Goal: Task Accomplishment & Management: Use online tool/utility

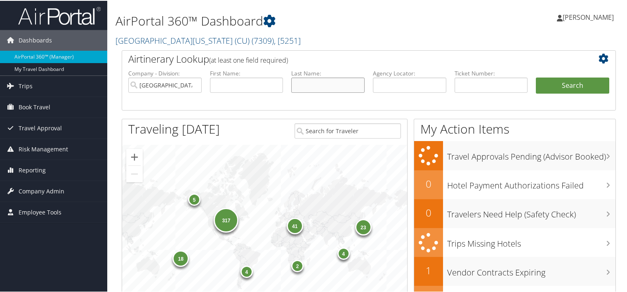
click at [308, 81] on input "text" at bounding box center [327, 84] width 73 height 15
paste input "[PERSON_NAME]"
type input "[PERSON_NAME]"
click at [261, 89] on input "text" at bounding box center [246, 84] width 73 height 15
type input "s"
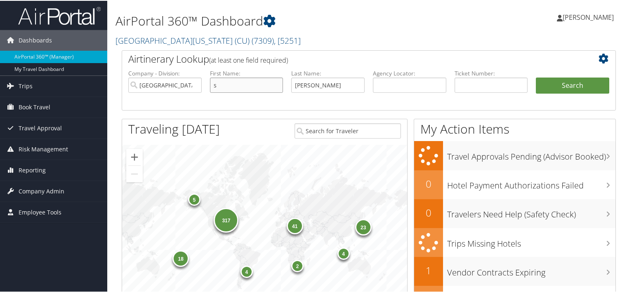
click at [536, 77] on button "Search" at bounding box center [572, 85] width 73 height 16
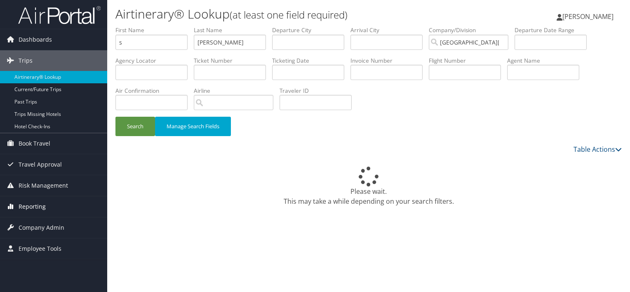
click at [26, 205] on span "Reporting" at bounding box center [32, 206] width 27 height 21
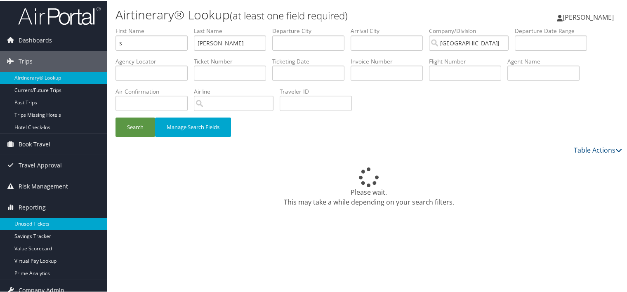
click at [32, 222] on link "Unused Tickets" at bounding box center [53, 223] width 107 height 12
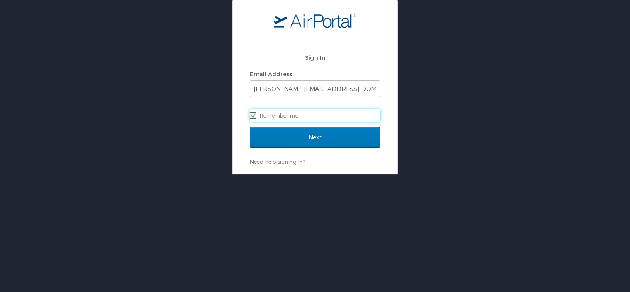
click at [310, 112] on label "Remember me" at bounding box center [315, 115] width 130 height 12
click at [255, 112] on input "Remember me" at bounding box center [252, 114] width 5 height 5
click at [309, 116] on label "Remember me" at bounding box center [315, 115] width 130 height 12
click at [255, 116] on input "Remember me" at bounding box center [252, 114] width 5 height 5
checkbox input "true"
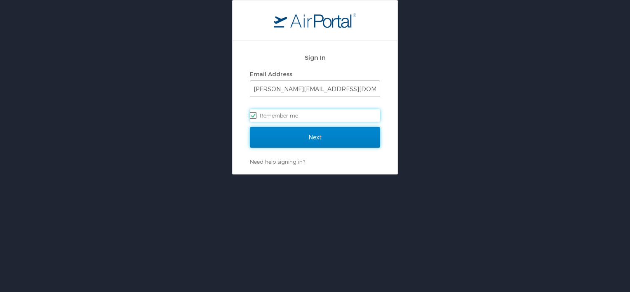
click at [309, 140] on input "Next" at bounding box center [315, 137] width 130 height 21
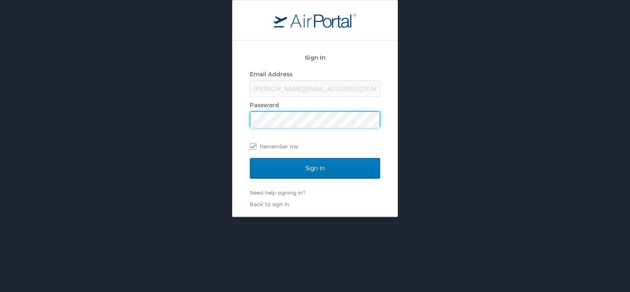
click at [250, 158] on input "Sign In" at bounding box center [315, 168] width 130 height 21
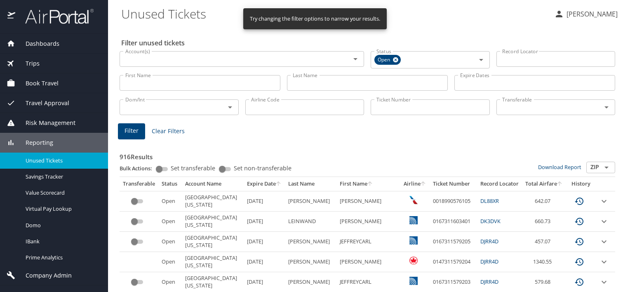
click at [309, 87] on input "Last Name" at bounding box center [367, 83] width 161 height 16
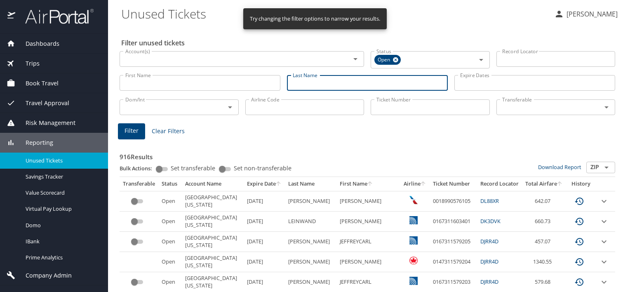
paste input "[PERSON_NAME]"
type input "[PERSON_NAME]"
click at [137, 126] on span "Filter" at bounding box center [132, 131] width 14 height 10
